Goal: Find specific page/section: Find specific page/section

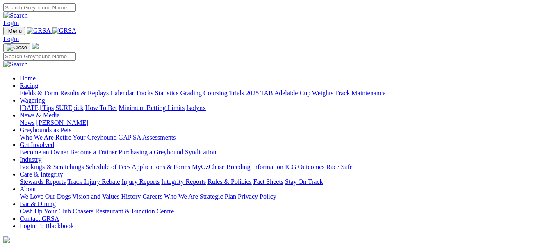
scroll to position [328, 0]
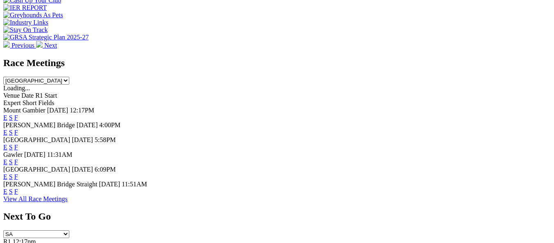
click at [18, 158] on link "F" at bounding box center [16, 161] width 4 height 7
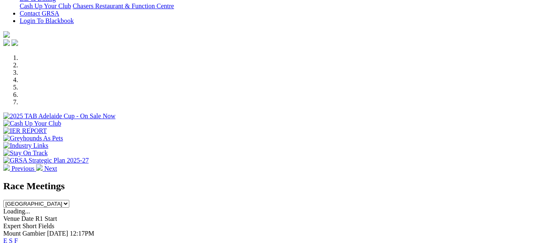
scroll to position [246, 0]
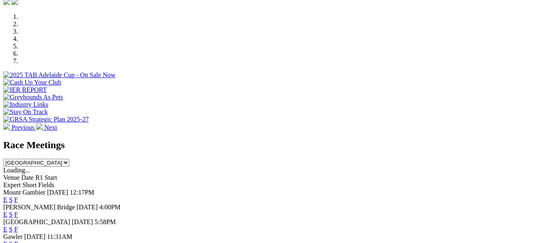
click at [18, 226] on link "F" at bounding box center [16, 229] width 4 height 7
